Goal: Transaction & Acquisition: Purchase product/service

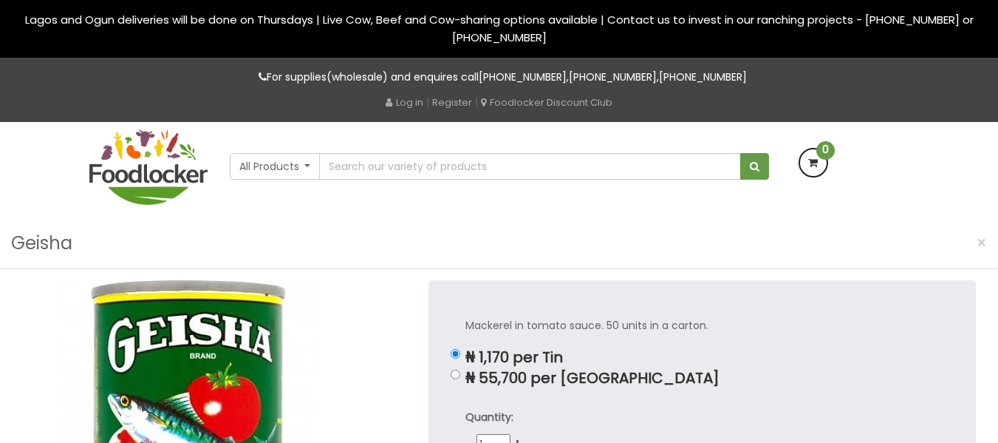
scroll to position [27, 0]
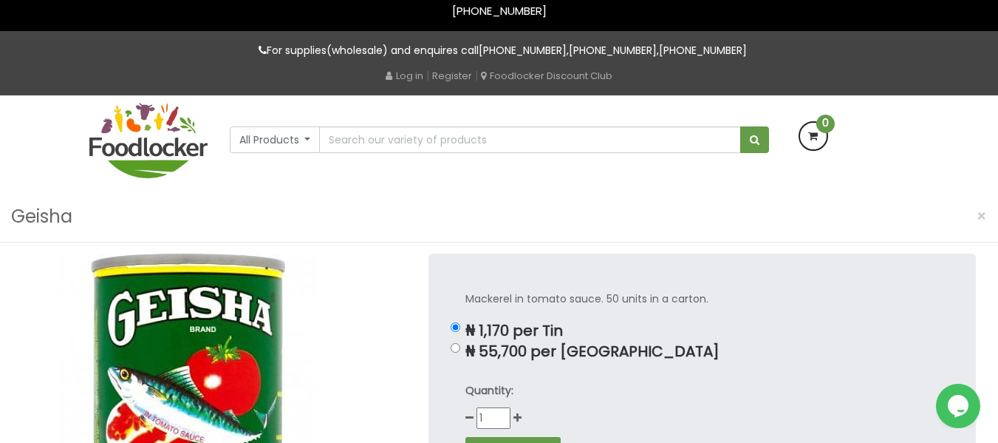
click at [347, 128] on input "text" at bounding box center [529, 139] width 421 height 27
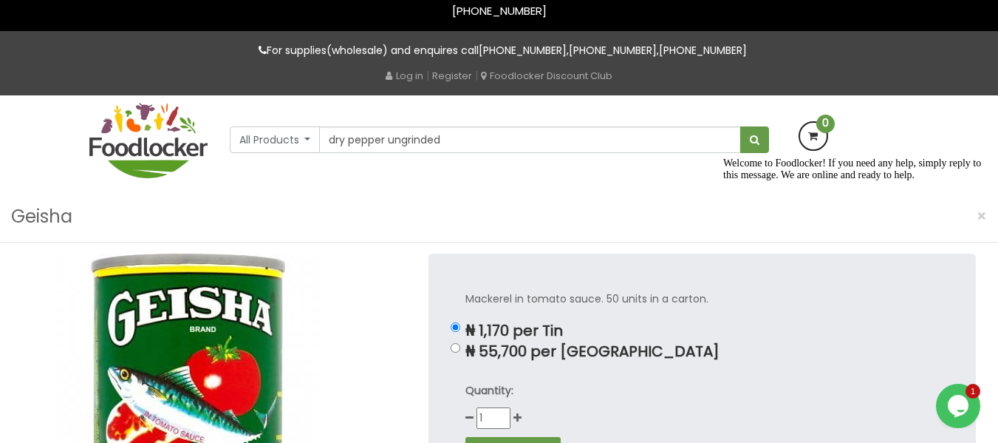
type input "dry pepper ungrinded"
click at [740, 126] on button "submit" at bounding box center [754, 139] width 29 height 27
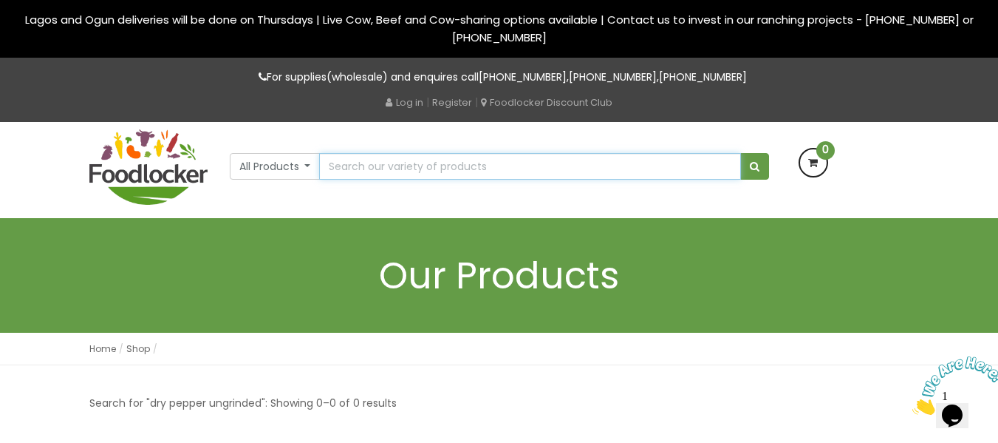
click at [399, 168] on input "text" at bounding box center [529, 166] width 421 height 27
type input "digestive biscuit"
click at [740, 153] on button "submit" at bounding box center [754, 166] width 29 height 27
click at [395, 154] on input "text" at bounding box center [529, 166] width 421 height 27
type input "Morning fresh"
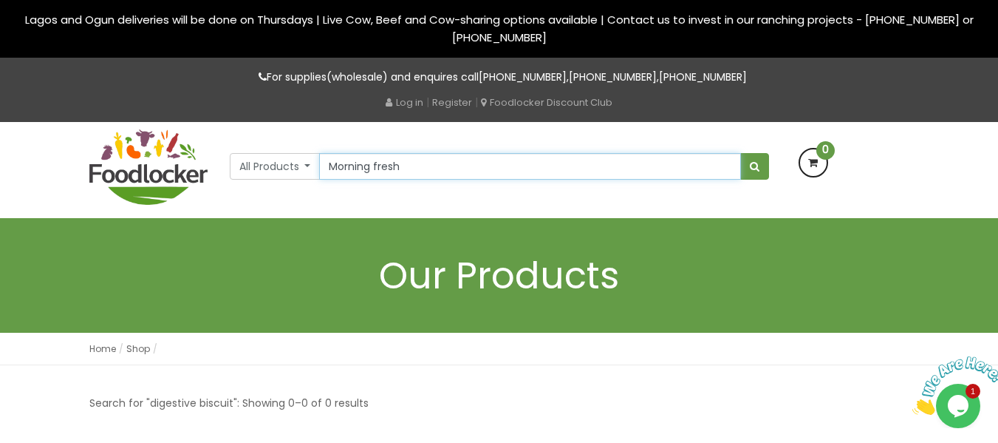
click at [740, 153] on button "submit" at bounding box center [754, 166] width 29 height 27
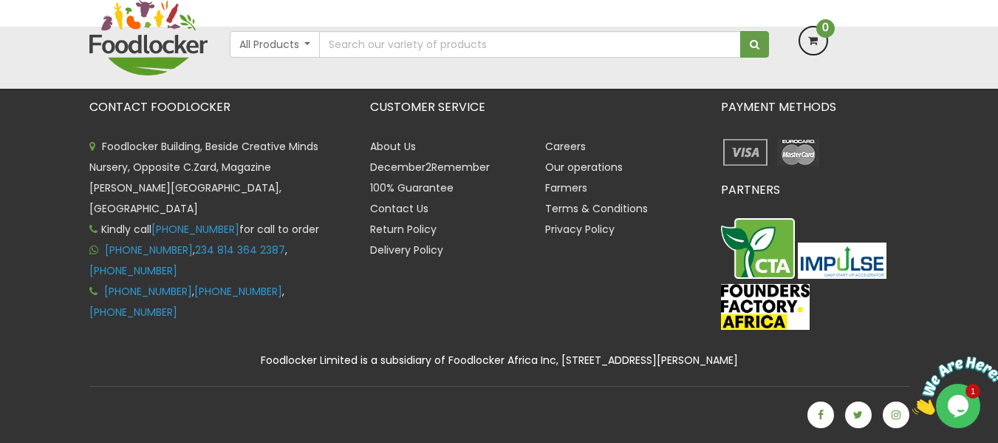
drag, startPoint x: 0, startPoint y: 0, endPoint x: 1004, endPoint y: 134, distance: 1012.5
click at [998, 134] on html "Lagos and Ogun deliveries will be done on Thursdays | Live Cow, Beef and Cow-sh…" at bounding box center [499, 53] width 998 height 780
